Goal: Transaction & Acquisition: Download file/media

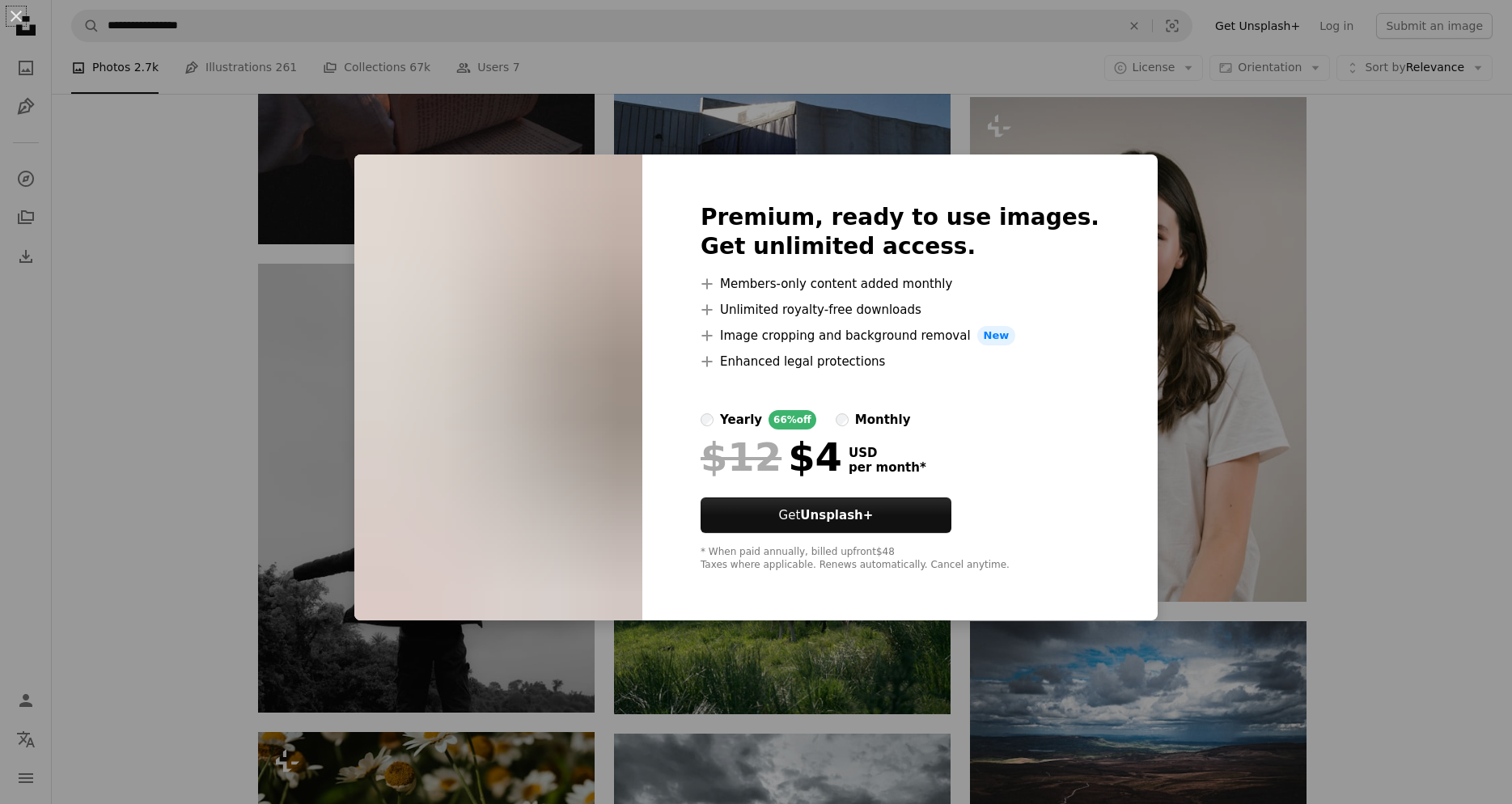
scroll to position [37958, 0]
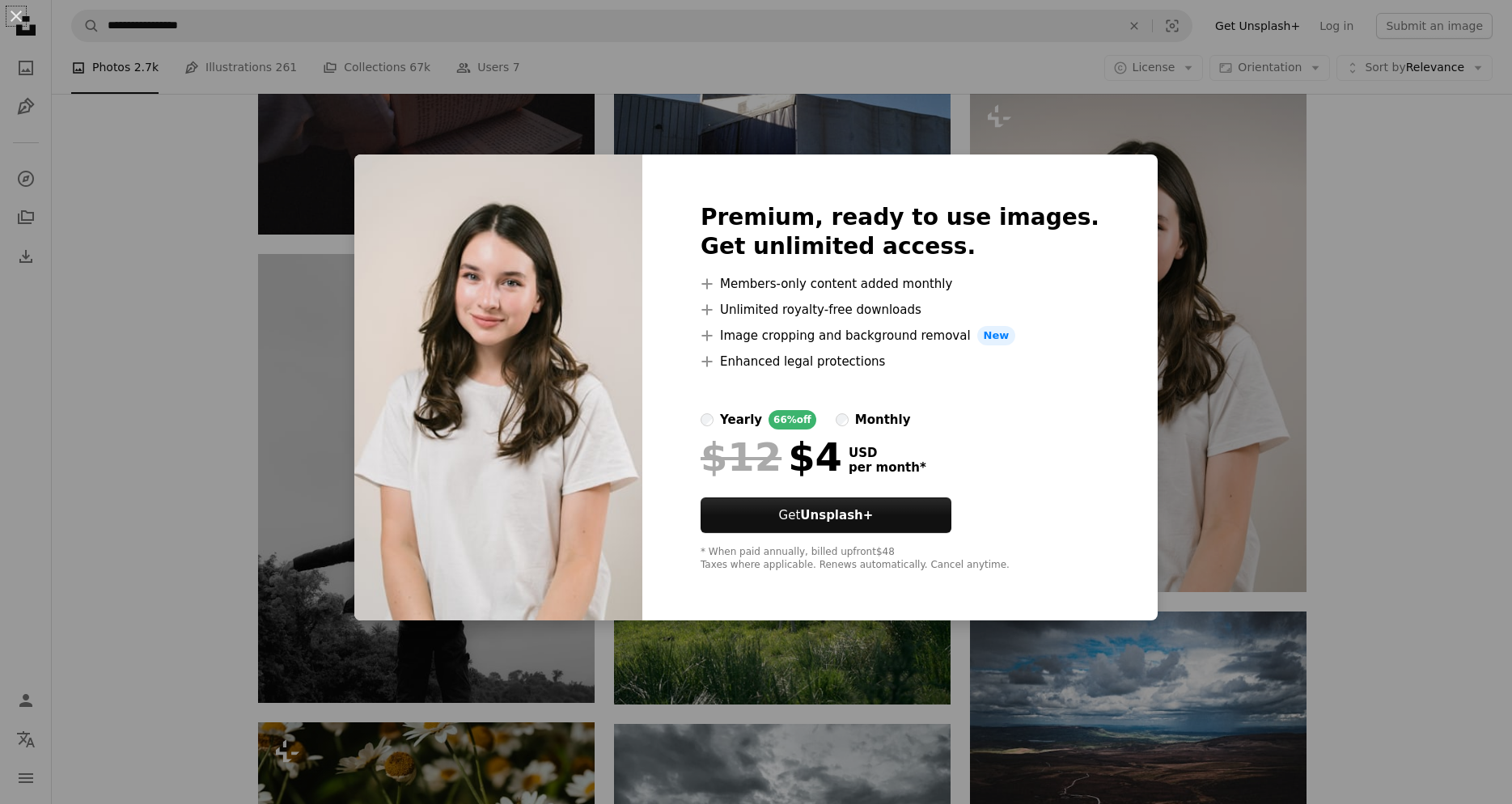
click at [1424, 456] on div "An X shape Premium, ready to use images. Get unlimited access. A plus sign Memb…" at bounding box center [756, 402] width 1512 height 804
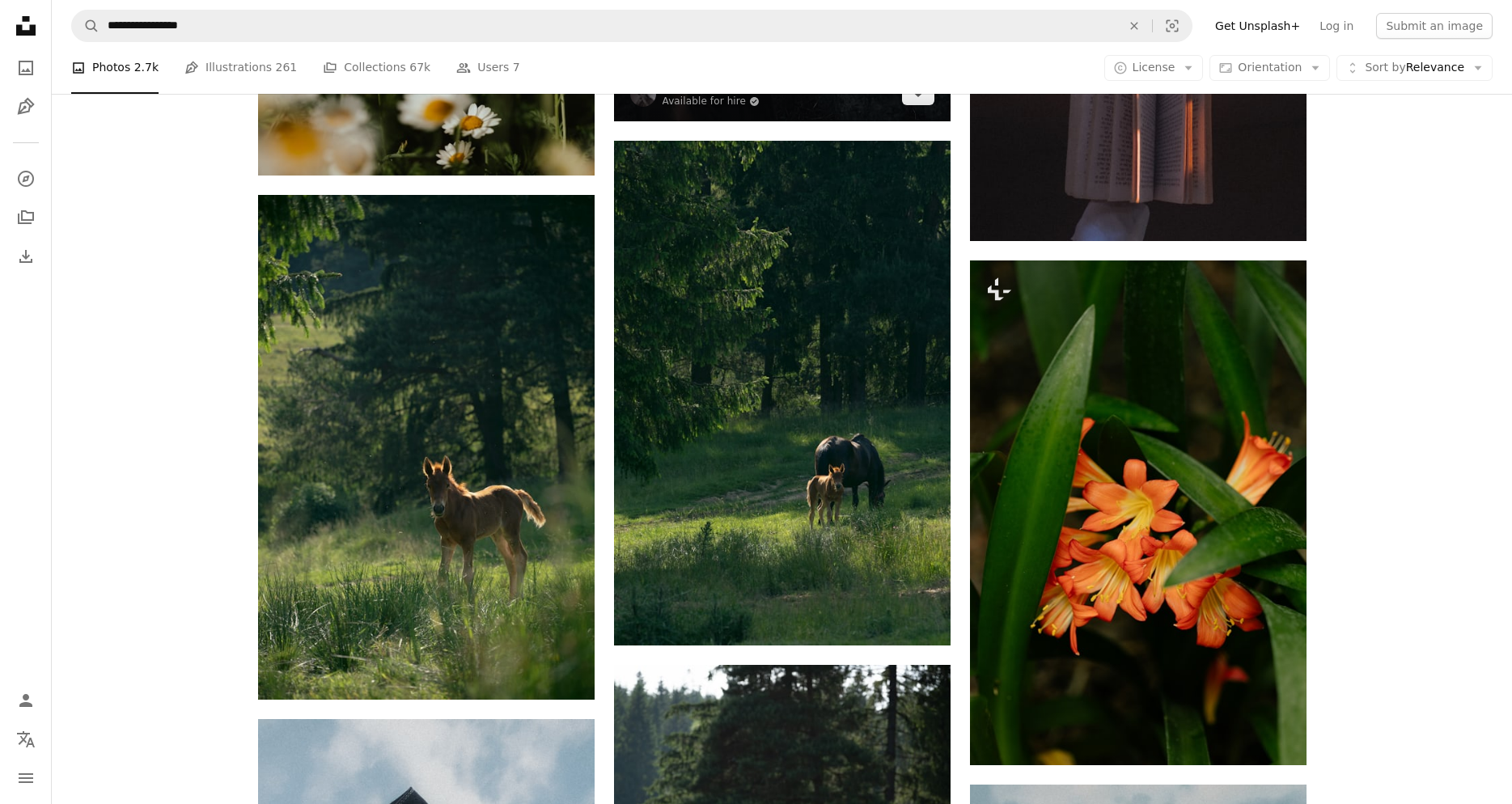
scroll to position [39104, 0]
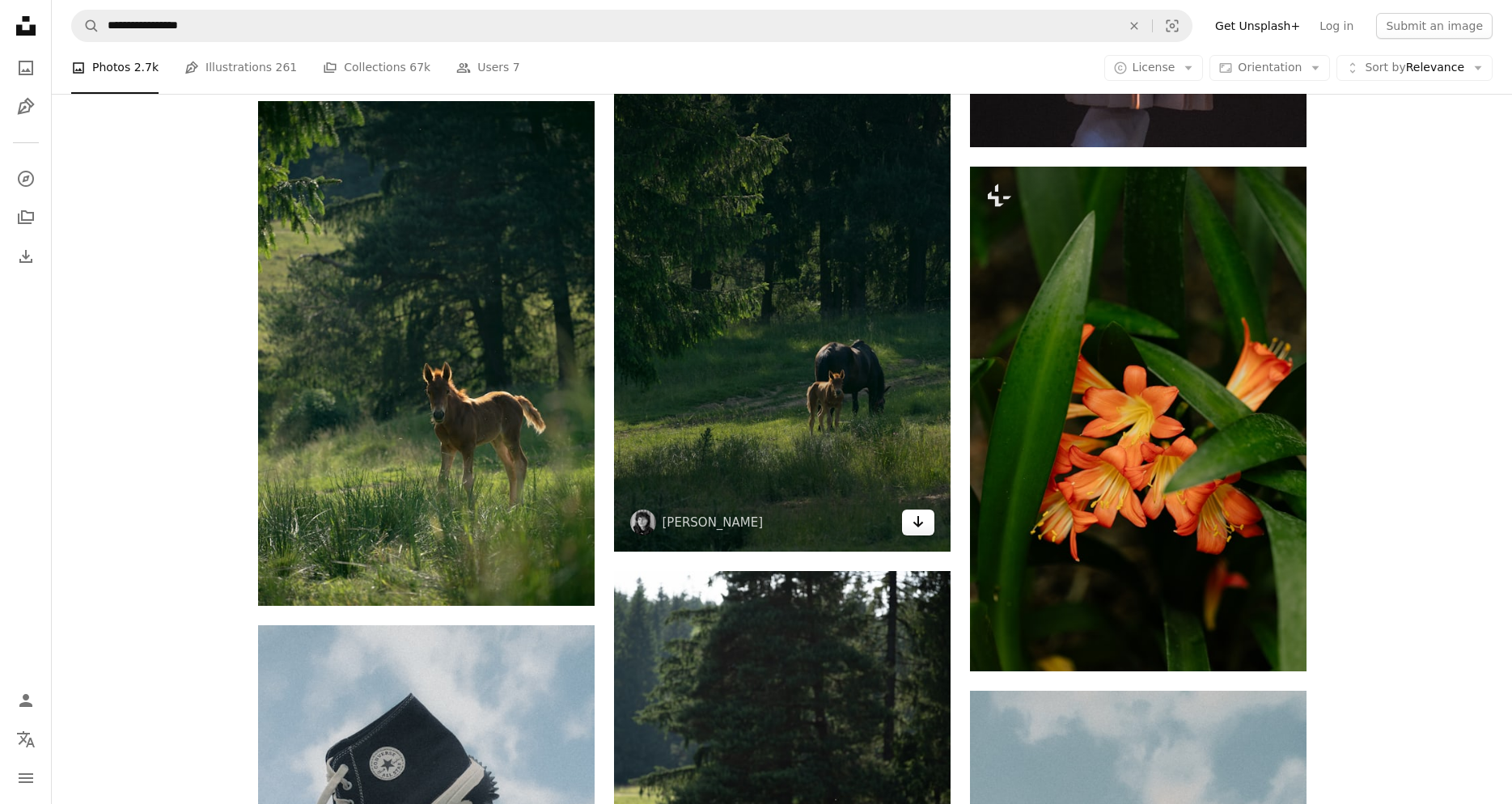
click at [916, 527] on icon "Arrow pointing down" at bounding box center [918, 522] width 13 height 20
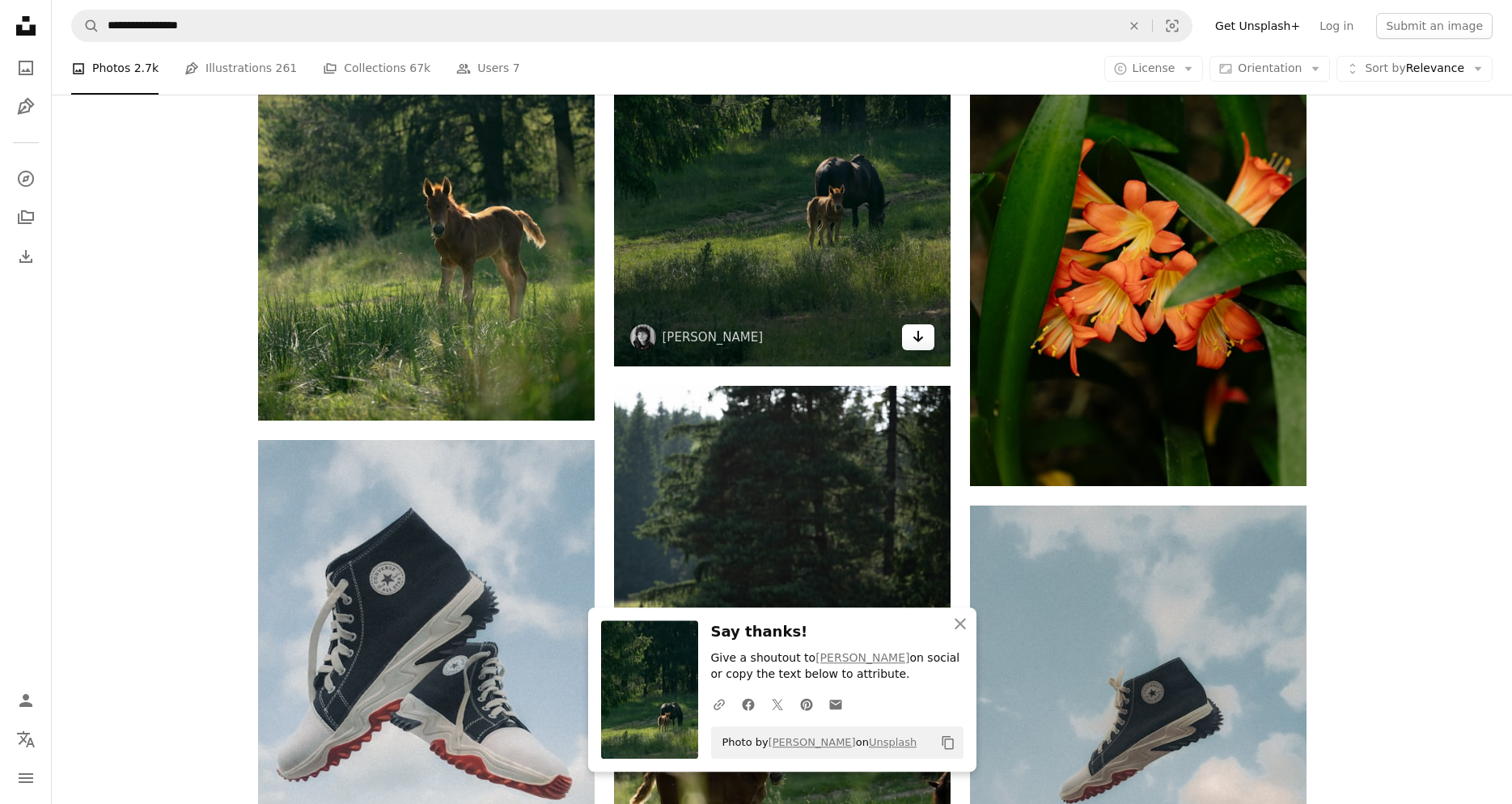
scroll to position [39352, 0]
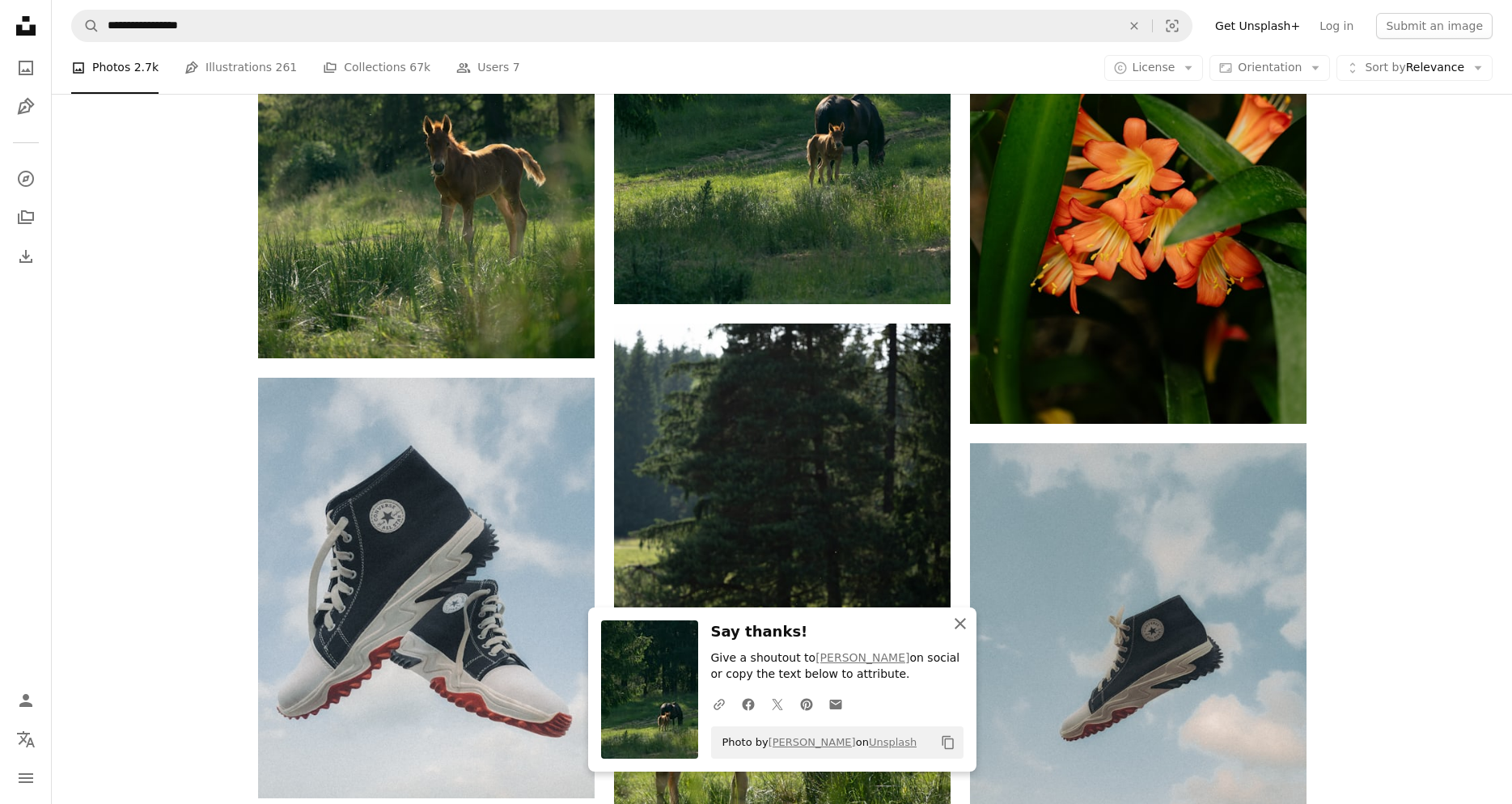
click at [967, 626] on icon "An X shape" at bounding box center [960, 624] width 20 height 20
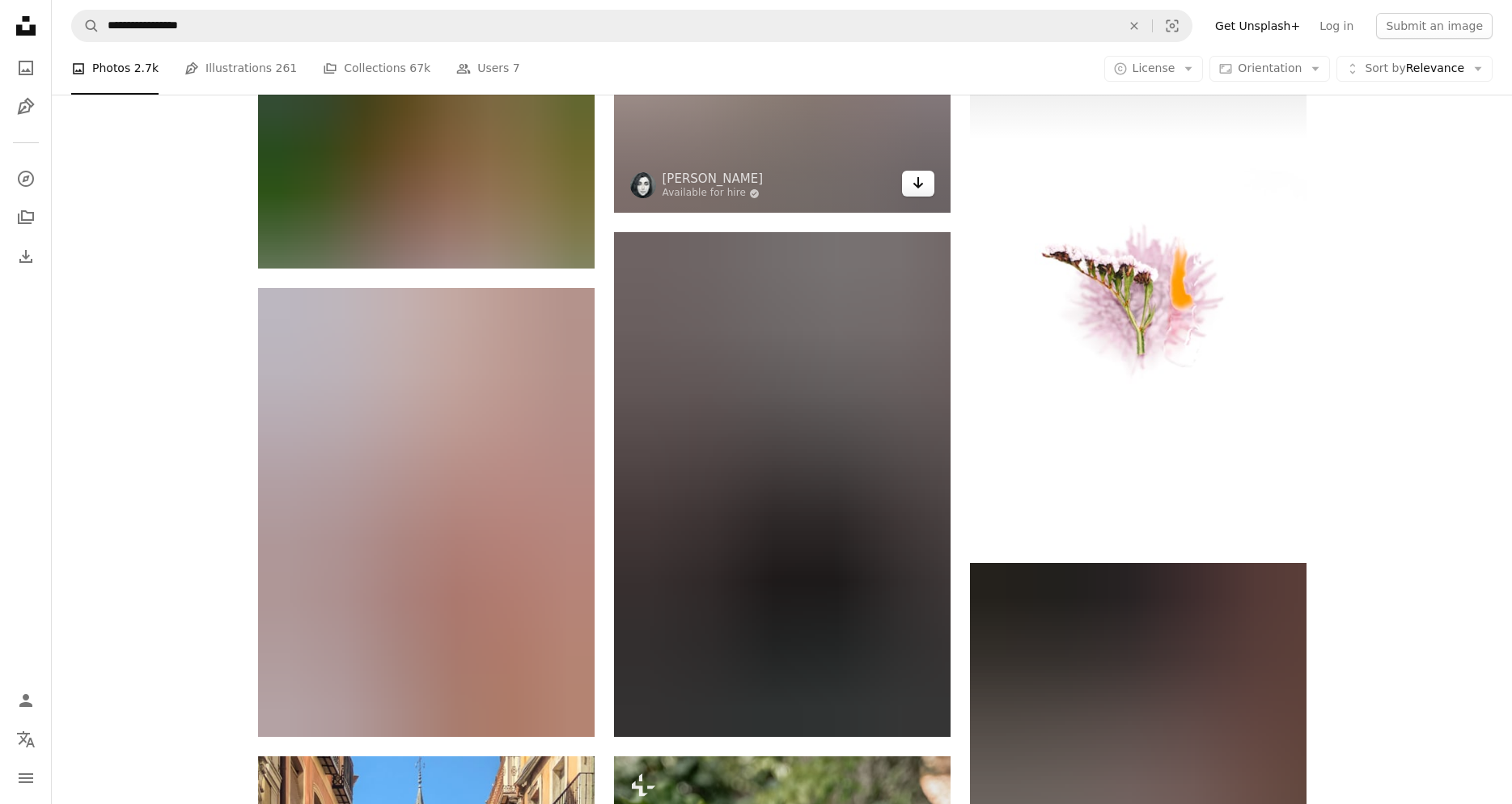
scroll to position [45706, 0]
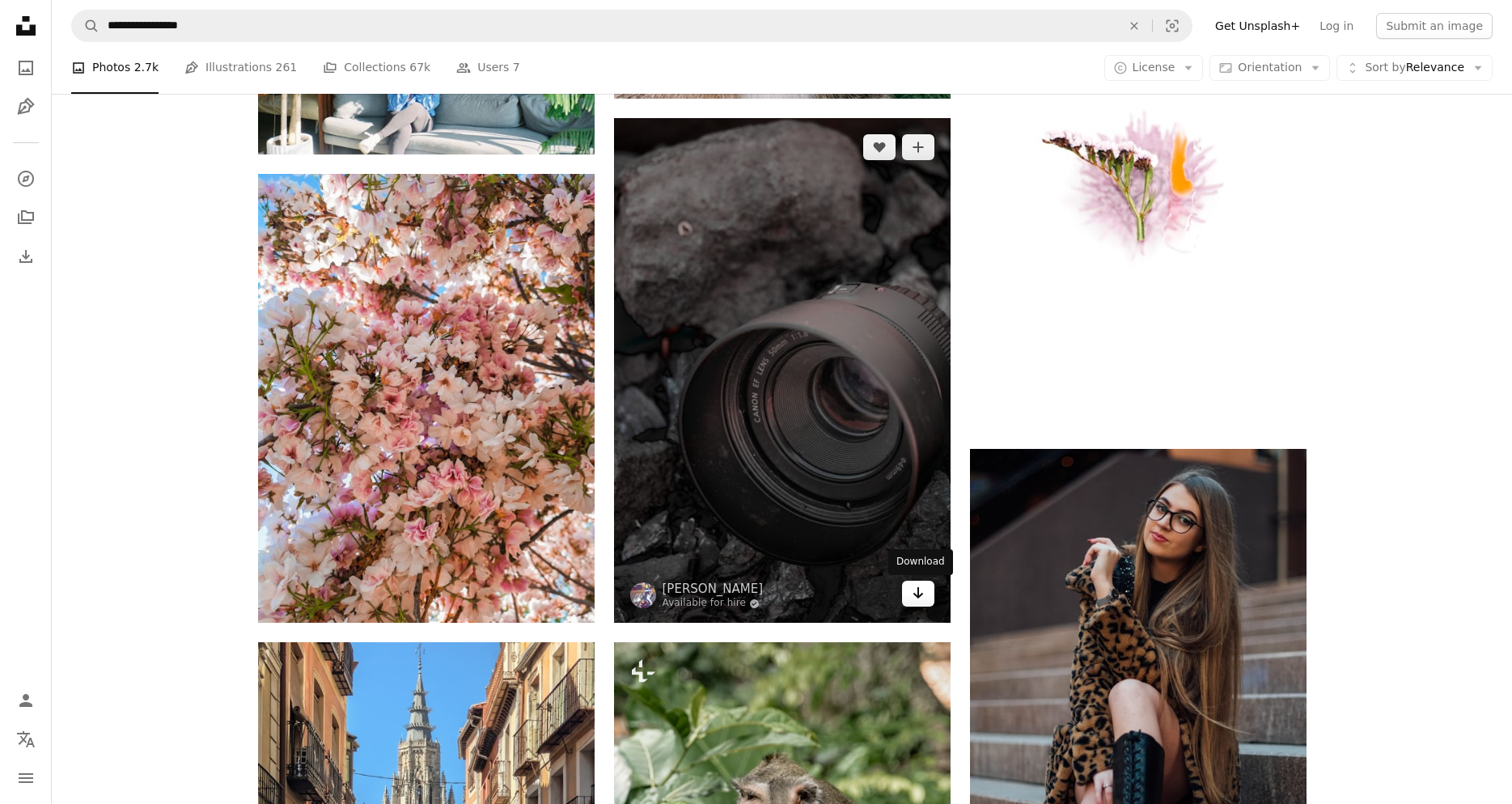
click at [933, 594] on link "Arrow pointing down" at bounding box center [918, 594] width 32 height 26
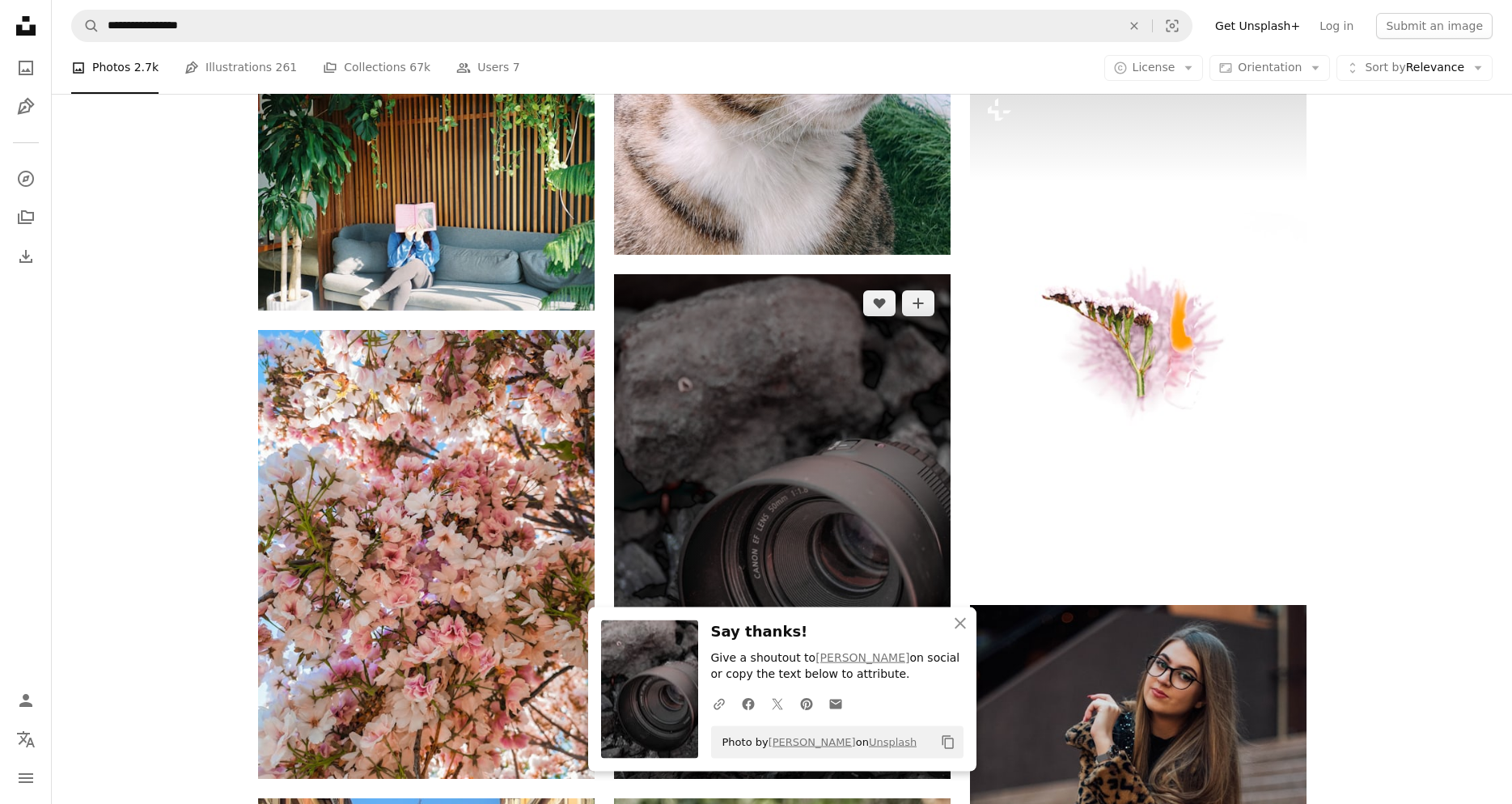
scroll to position [45541, 0]
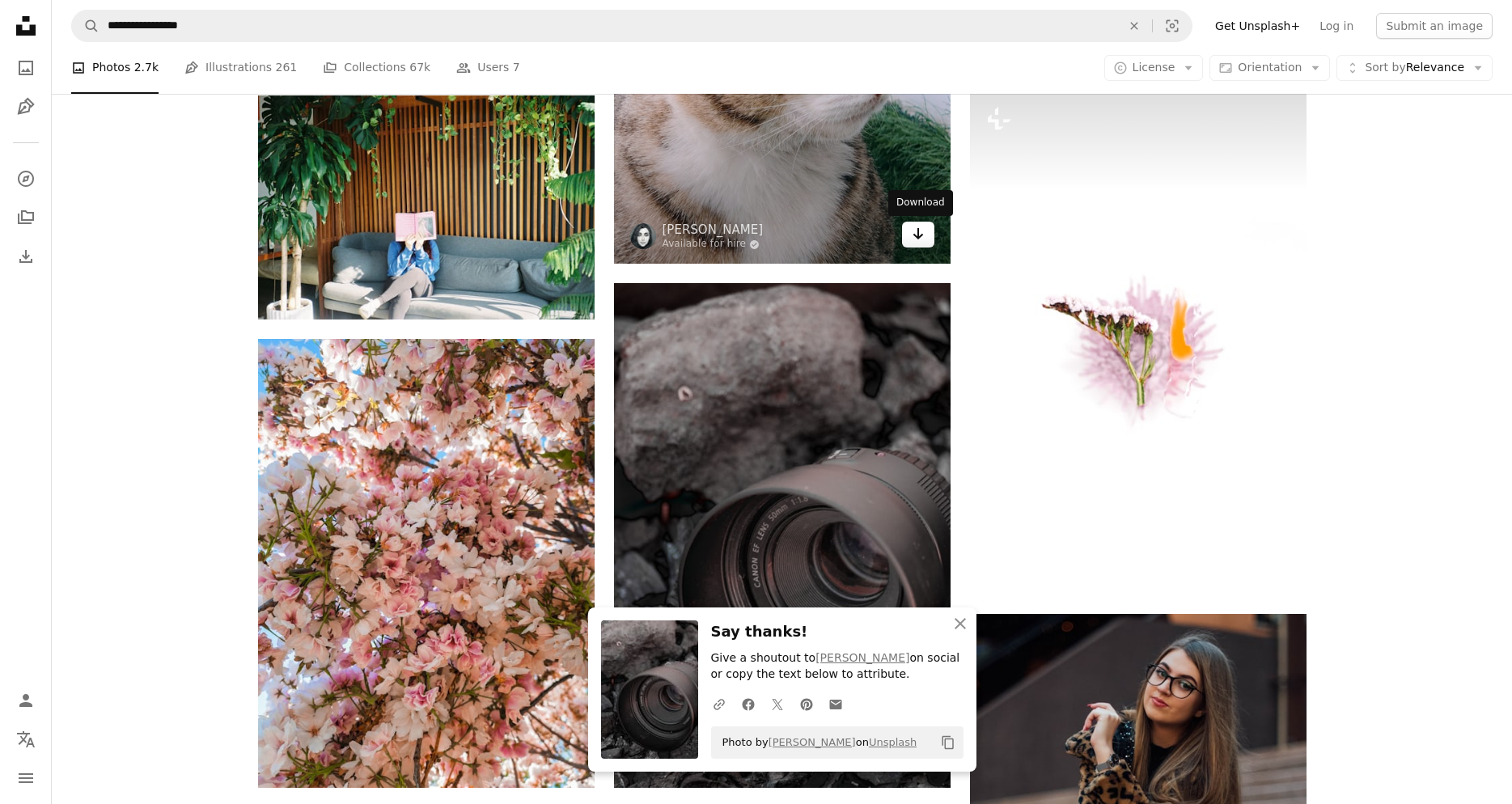
click at [920, 238] on icon "Download" at bounding box center [918, 233] width 10 height 11
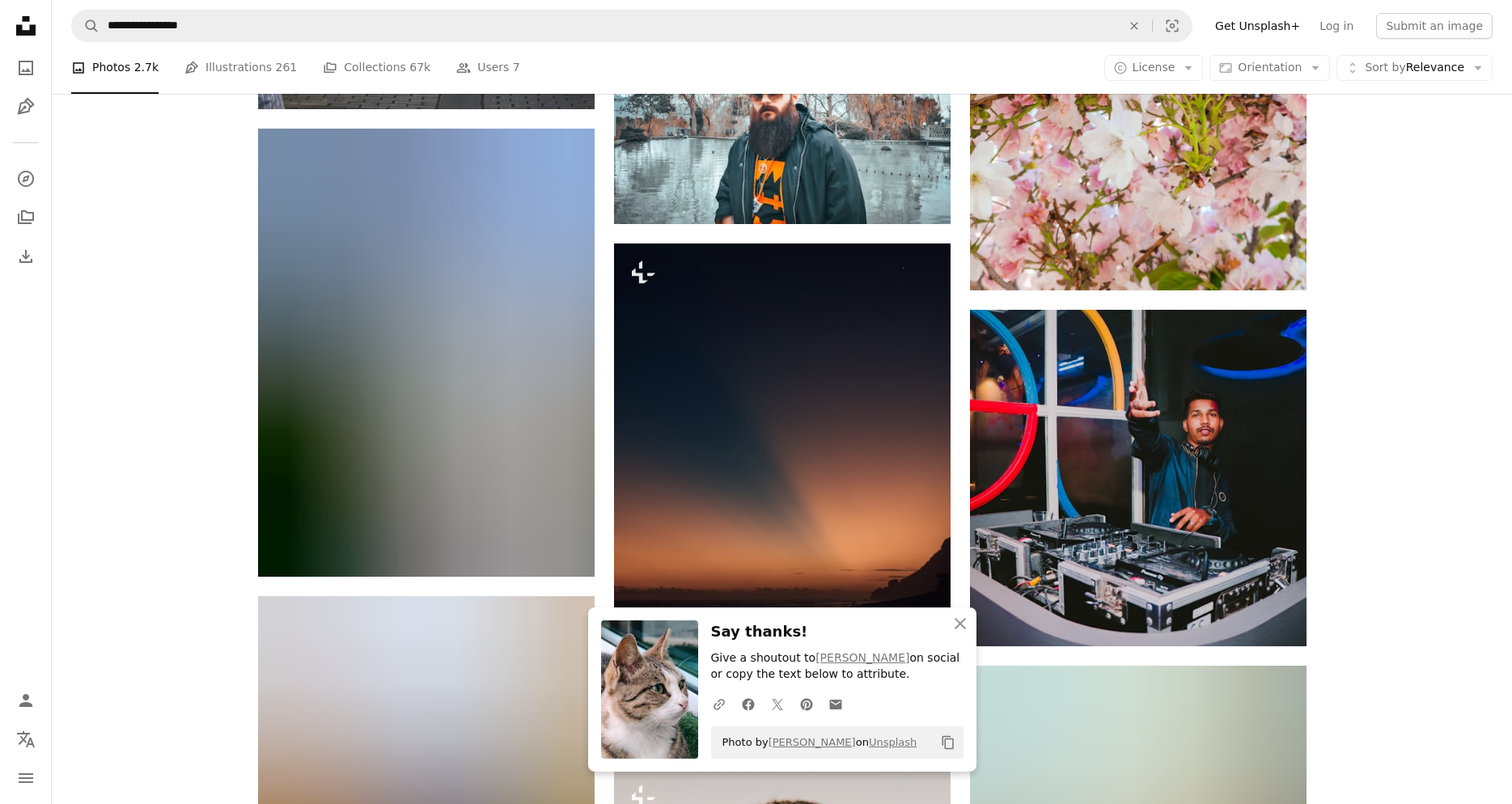
scroll to position [46862, 0]
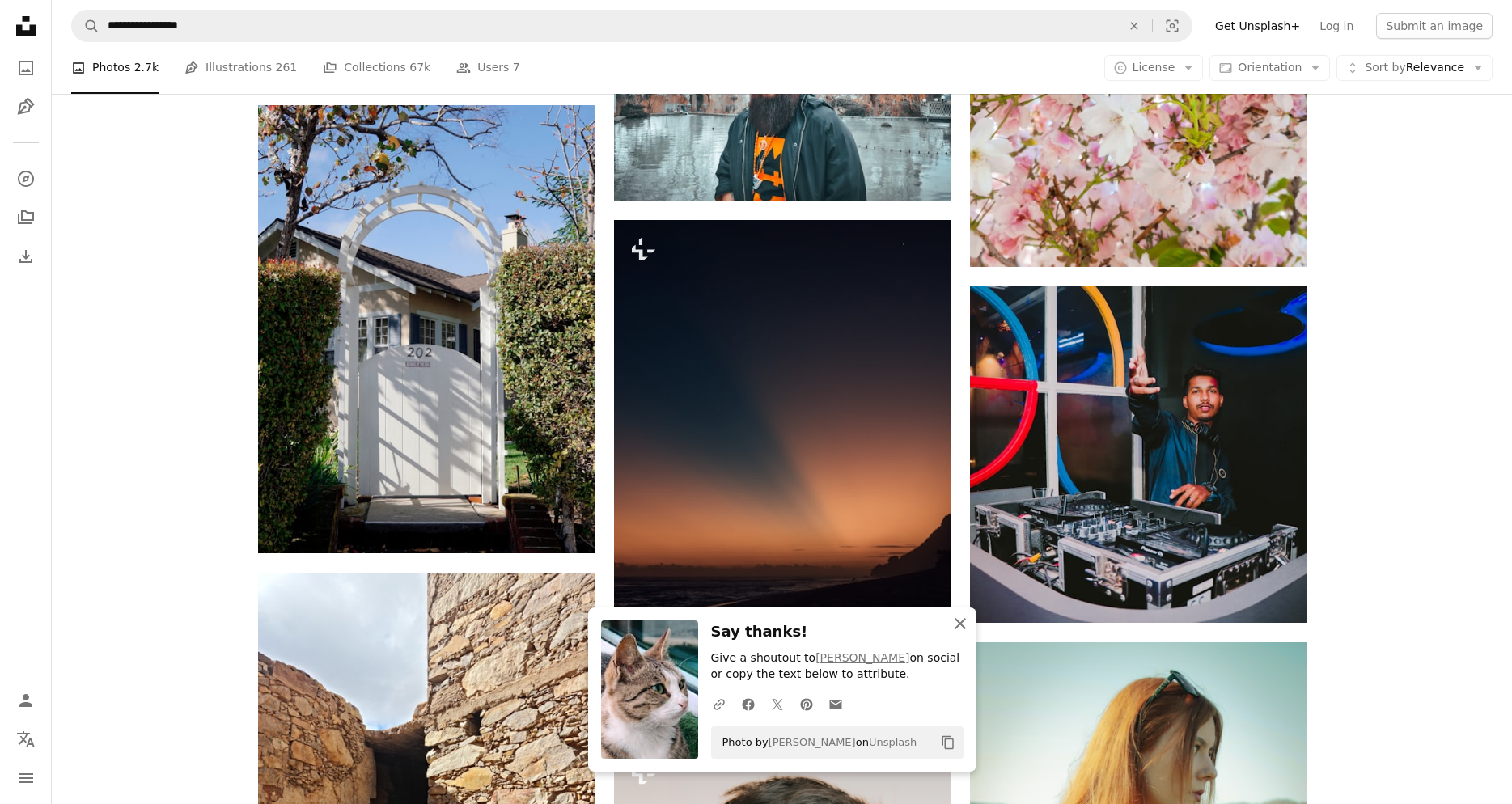
click at [961, 625] on icon "An X shape" at bounding box center [960, 624] width 20 height 20
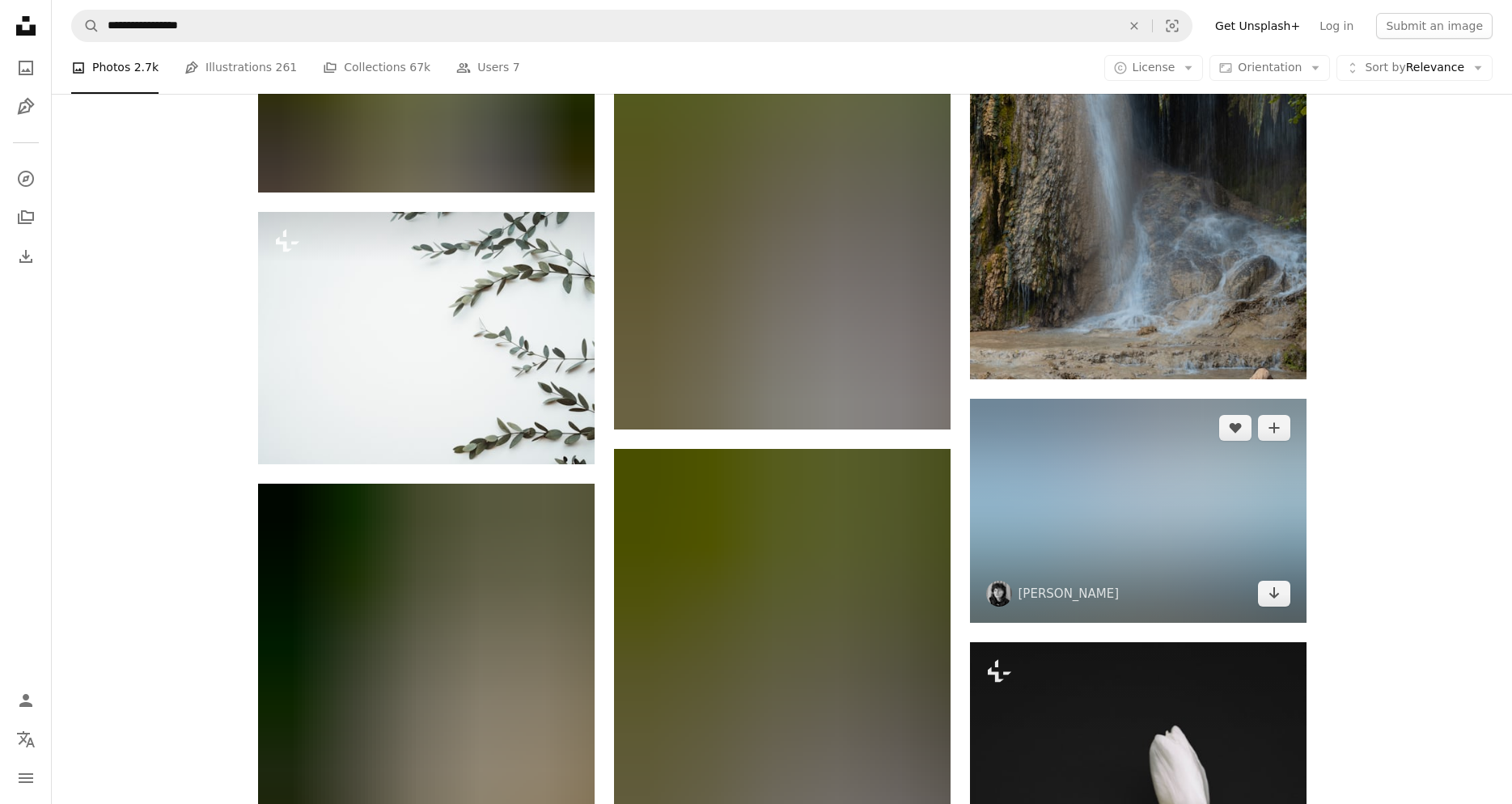
scroll to position [53465, 0]
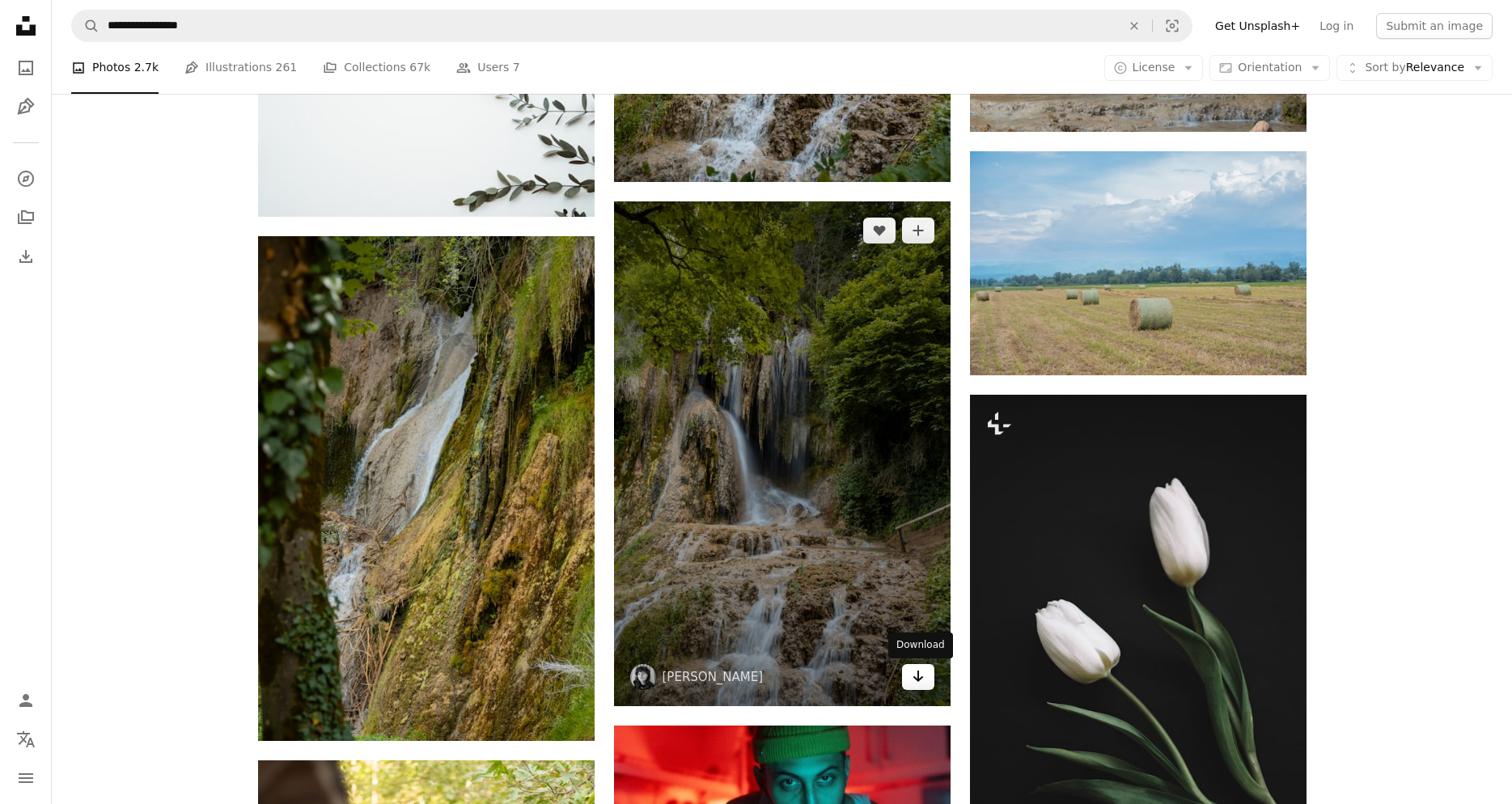
click at [922, 679] on icon "Download" at bounding box center [918, 676] width 10 height 11
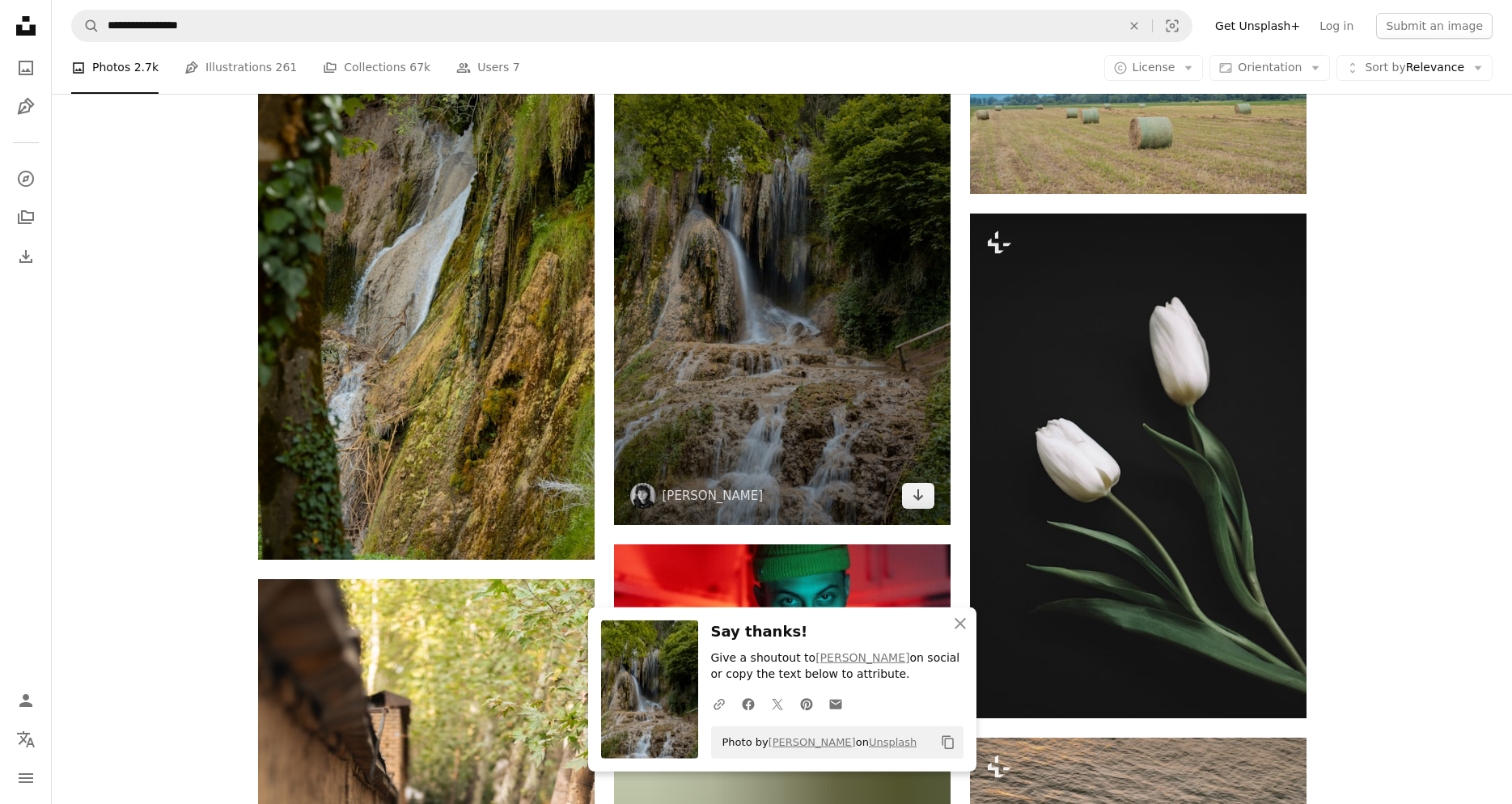
scroll to position [53795, 0]
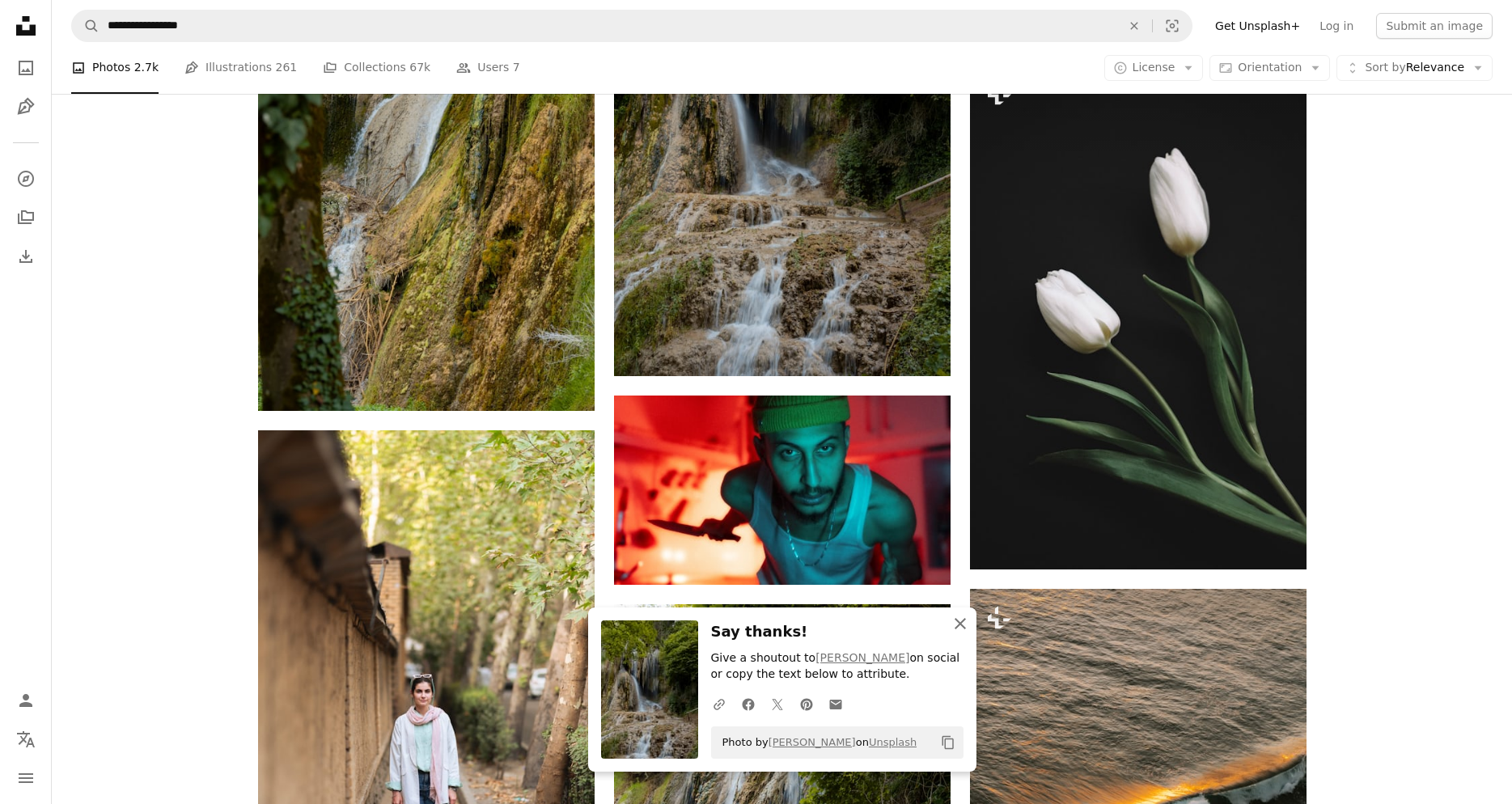
click at [963, 622] on icon "button" at bounding box center [960, 624] width 11 height 11
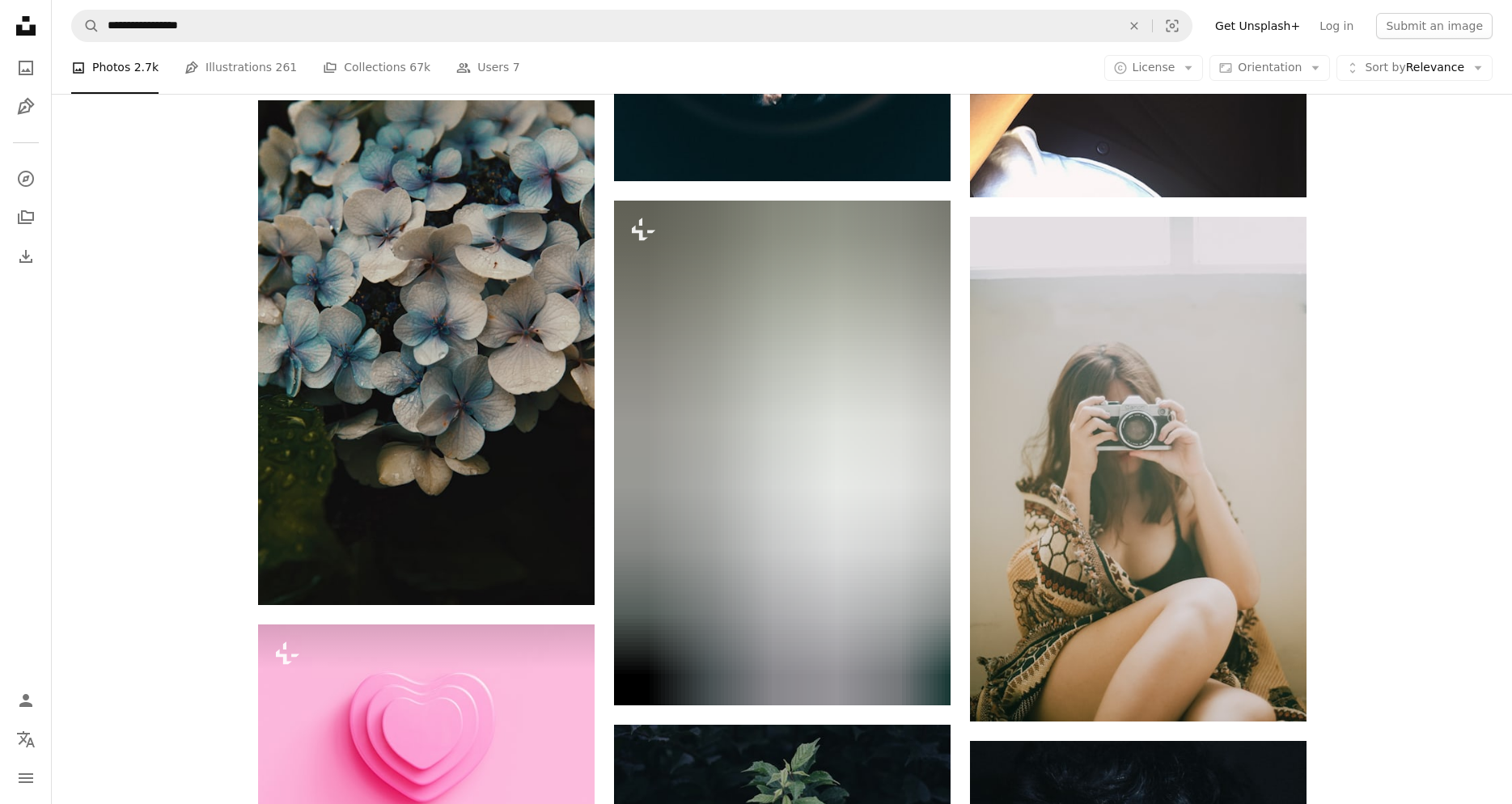
scroll to position [113548, 0]
